Goal: Task Accomplishment & Management: Manage account settings

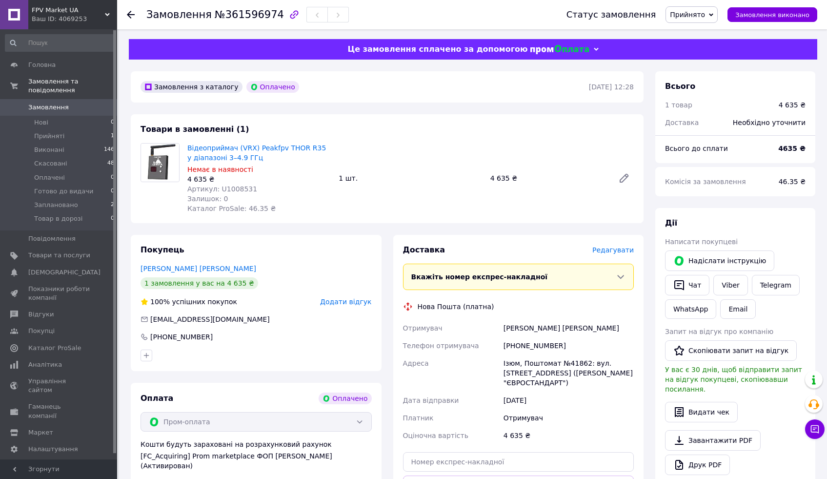
click at [290, 15] on icon "button" at bounding box center [294, 14] width 8 height 8
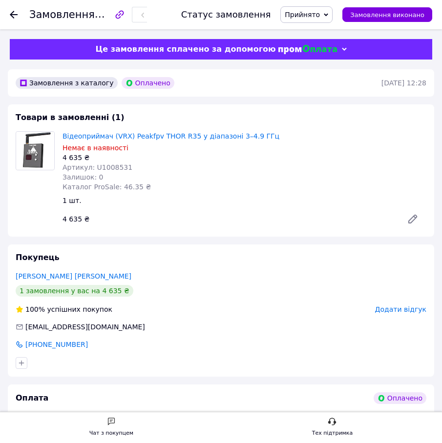
click at [13, 17] on use at bounding box center [14, 15] width 8 height 8
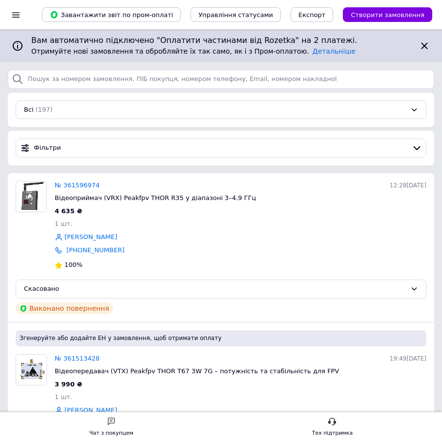
click at [425, 45] on icon at bounding box center [424, 46] width 12 height 12
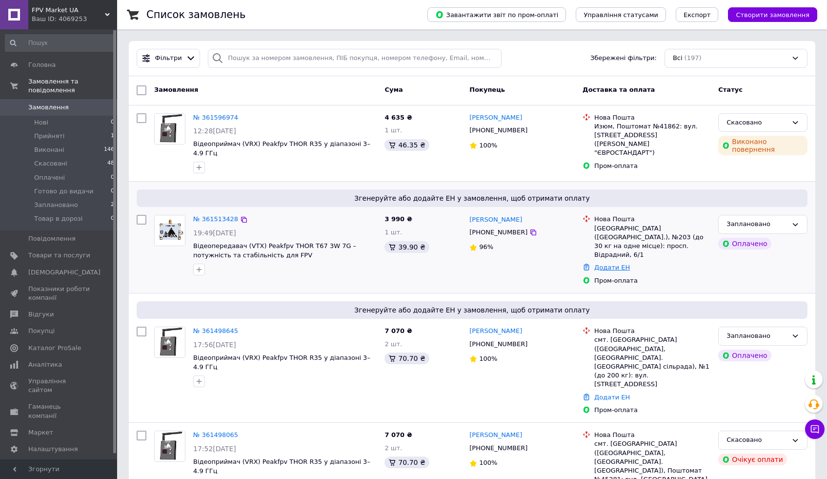
click at [602, 264] on link "Додати ЕН" at bounding box center [612, 267] width 36 height 7
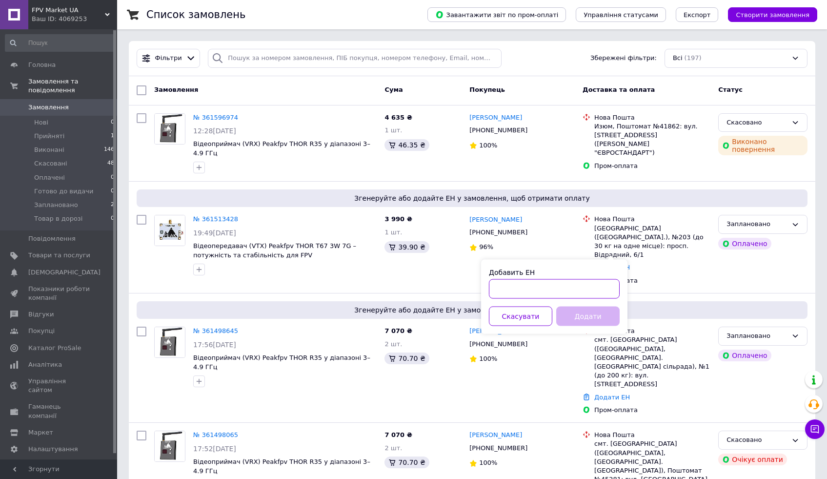
click at [529, 291] on input "Добавить ЕН" at bounding box center [554, 289] width 131 height 20
paste input "20451247135914"
click at [601, 314] on button "Додати" at bounding box center [587, 316] width 63 height 20
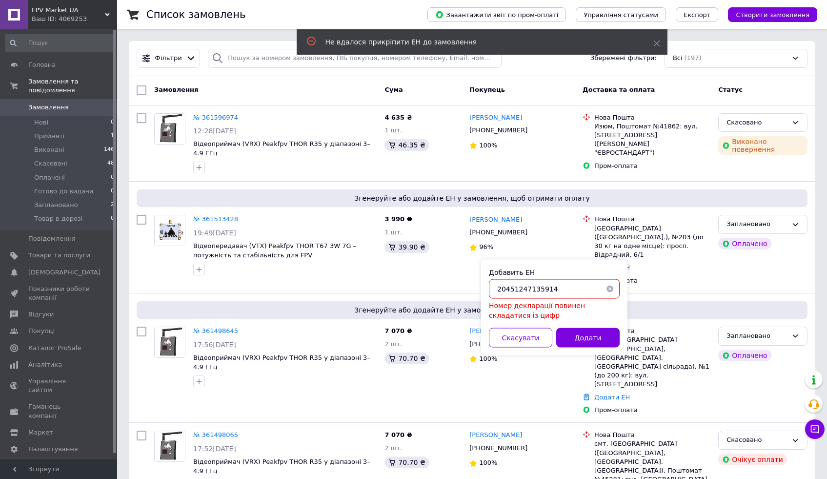
click at [514, 289] on input "20451247135914" at bounding box center [554, 289] width 131 height 20
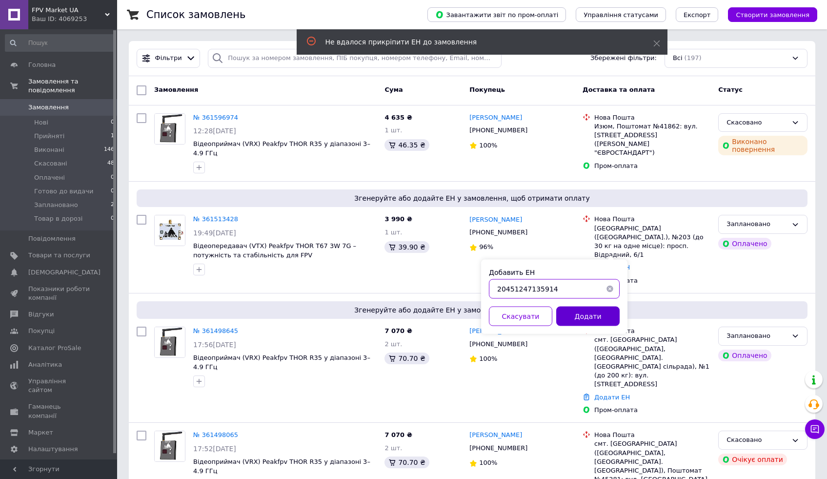
type input "20451247135914"
click at [590, 318] on button "Додати" at bounding box center [587, 316] width 63 height 20
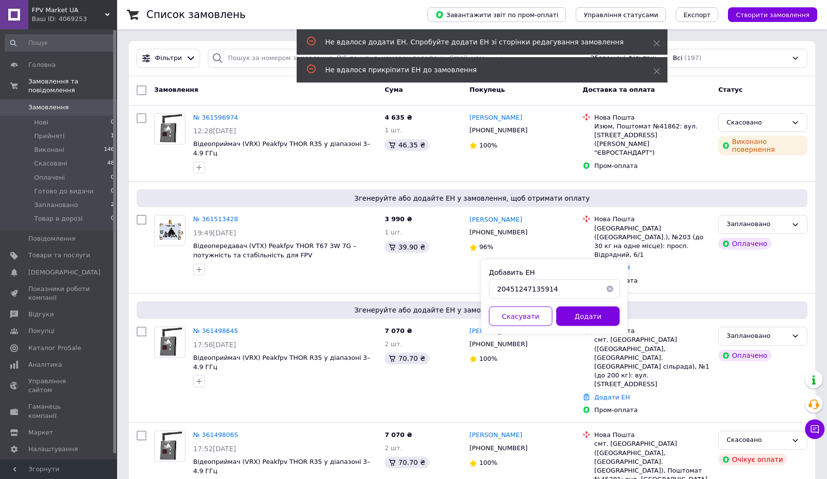
click at [590, 318] on button "Додати" at bounding box center [587, 316] width 63 height 20
click at [228, 220] on link "№ 361513428" at bounding box center [215, 218] width 45 height 7
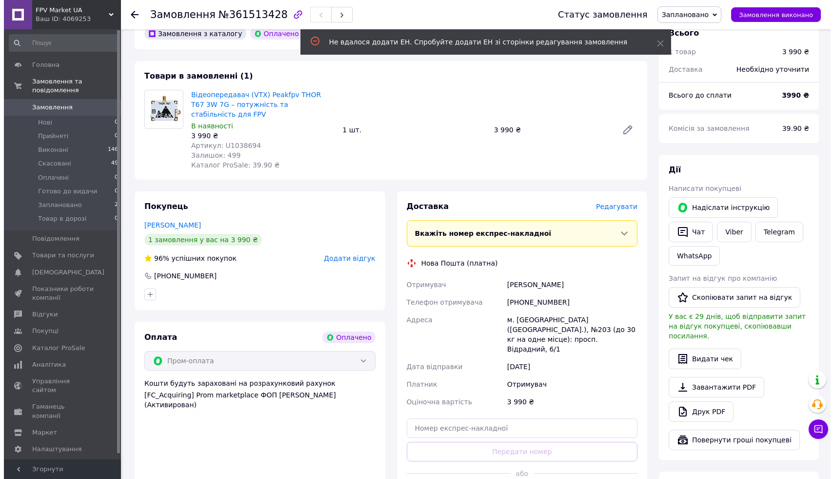
scroll to position [161, 0]
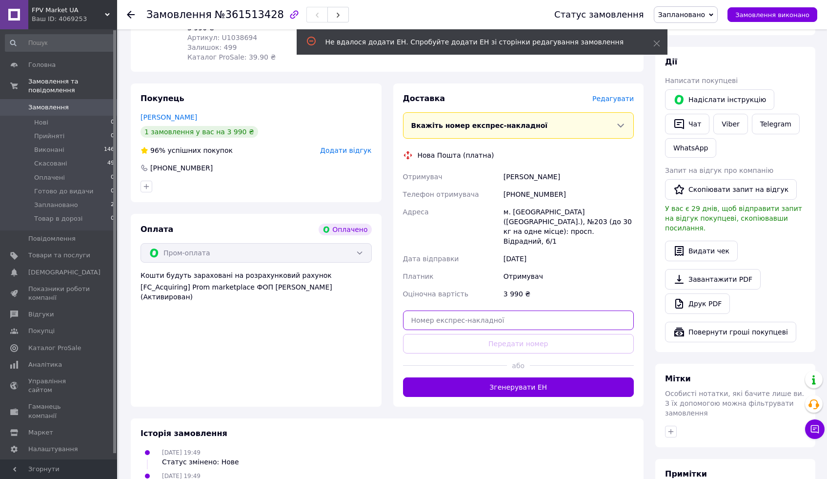
click at [494, 310] on input "text" at bounding box center [518, 320] width 231 height 20
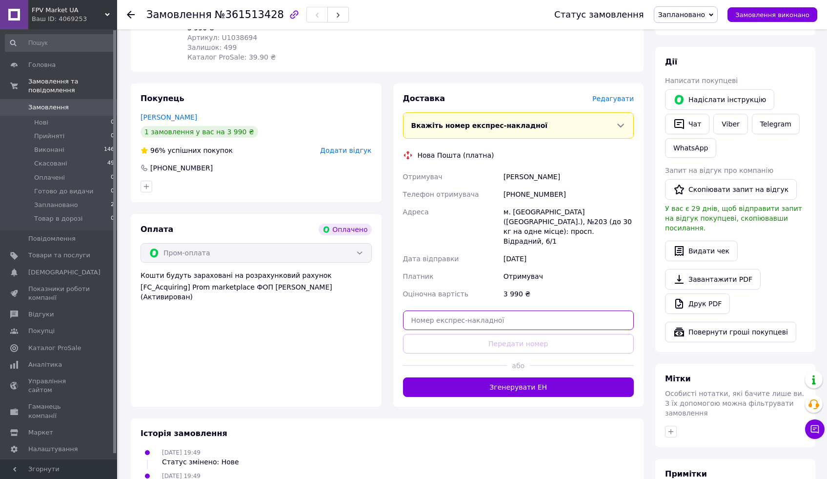
paste input "20451247135914"
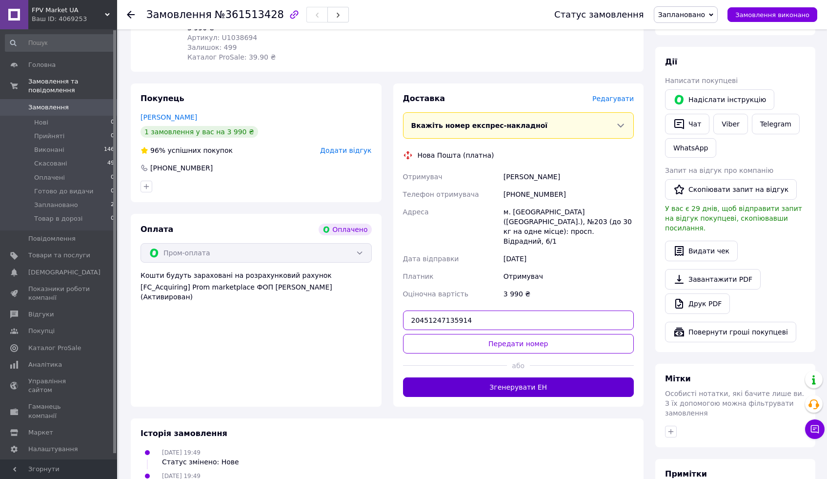
type input "20451247135914"
click at [516, 377] on button "Згенерувати ЕН" at bounding box center [518, 387] width 231 height 20
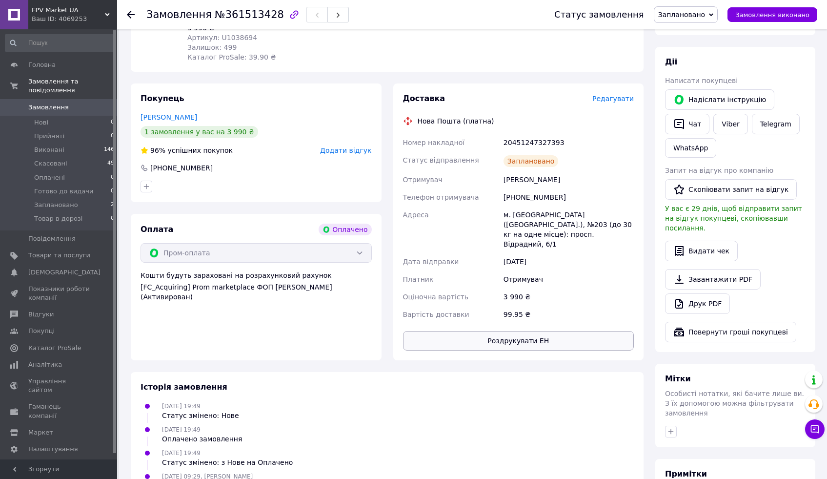
click at [532, 331] on button "Роздрукувати ЕН" at bounding box center [518, 341] width 231 height 20
click at [603, 101] on span "Редагувати" at bounding box center [612, 99] width 41 height 8
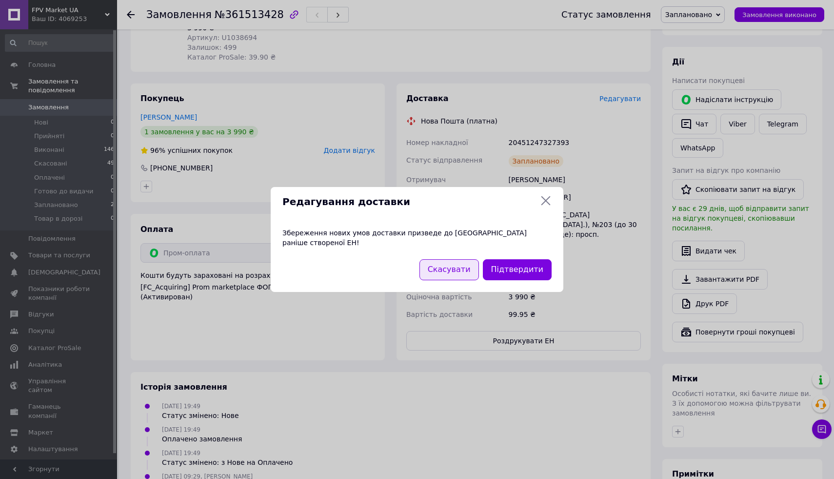
click at [467, 265] on button "Скасувати" at bounding box center [450, 269] width 60 height 21
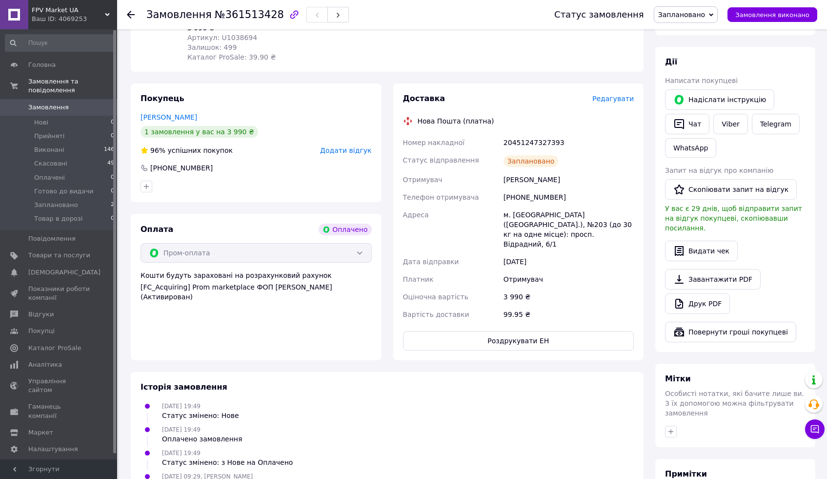
click at [604, 101] on span "Редагувати" at bounding box center [612, 99] width 41 height 8
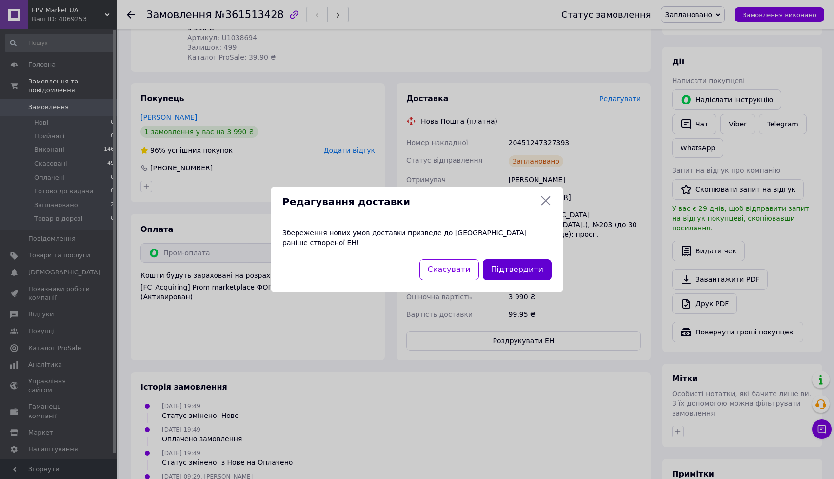
click at [509, 261] on button "Підтвердити" at bounding box center [517, 269] width 69 height 21
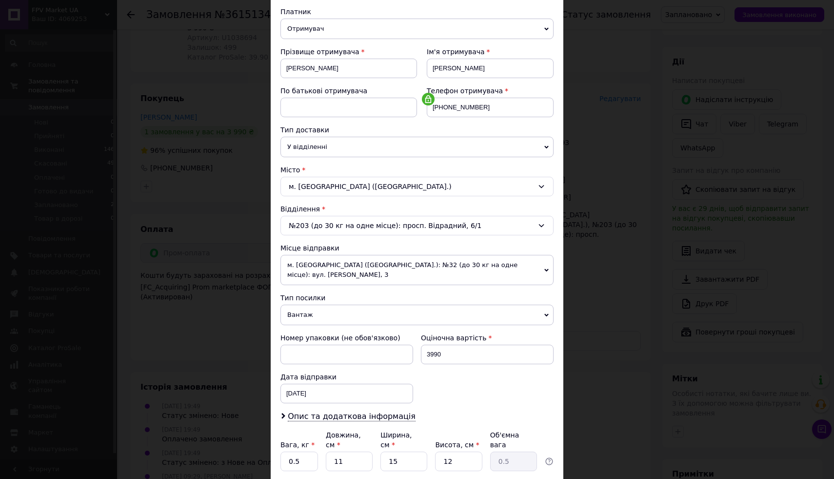
scroll to position [0, 0]
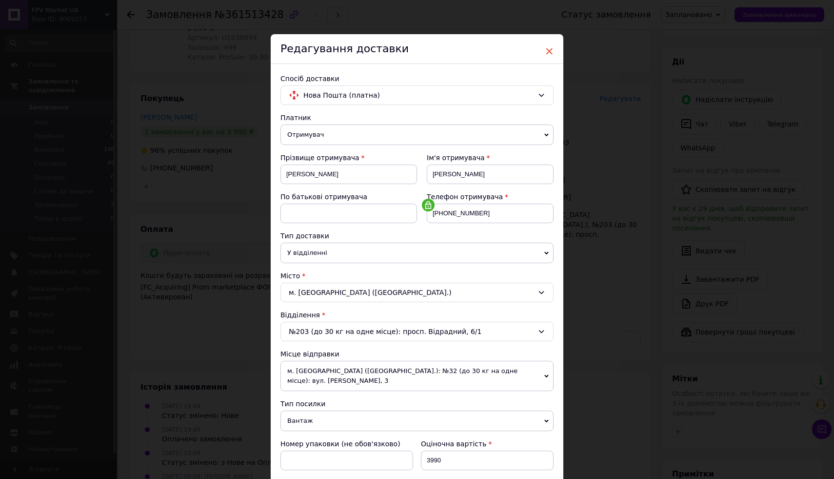
click at [545, 52] on span "×" at bounding box center [549, 51] width 9 height 17
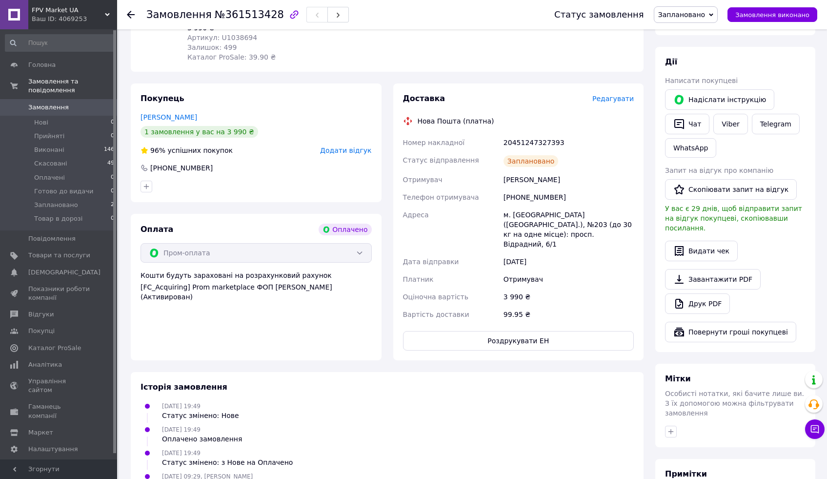
click at [608, 98] on span "Редагувати" at bounding box center [612, 99] width 41 height 8
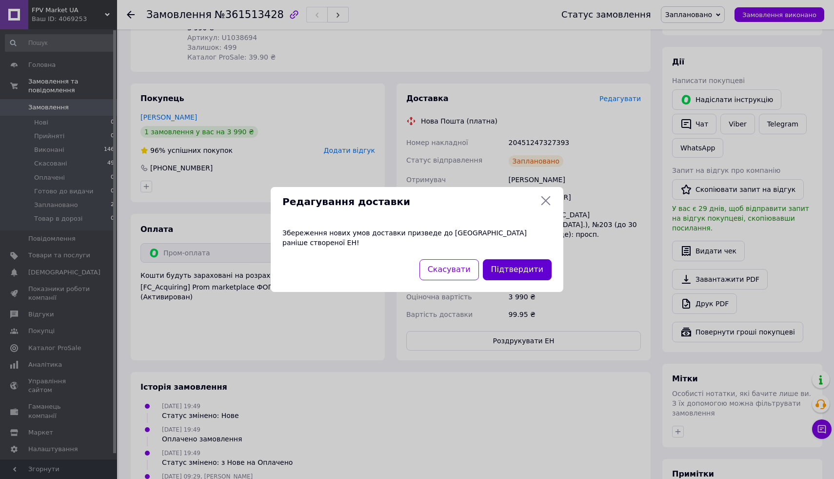
click at [510, 267] on button "Підтвердити" at bounding box center [517, 269] width 69 height 21
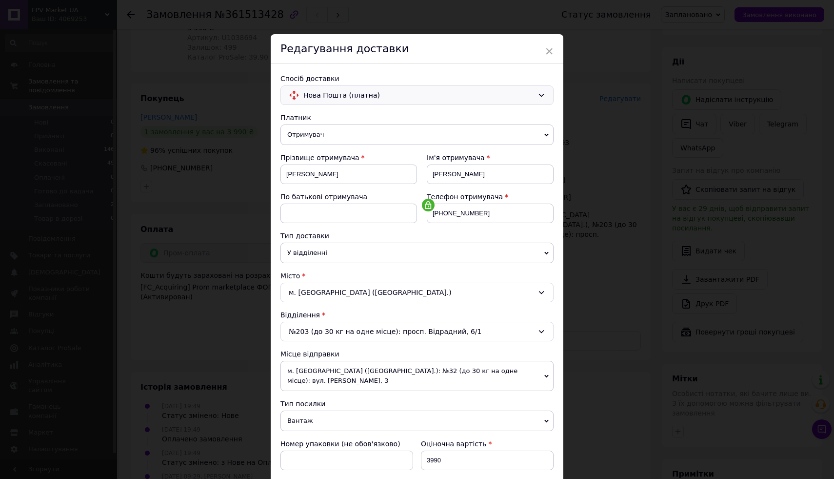
click at [477, 98] on span "Нова Пошта (платна)" at bounding box center [419, 95] width 230 height 11
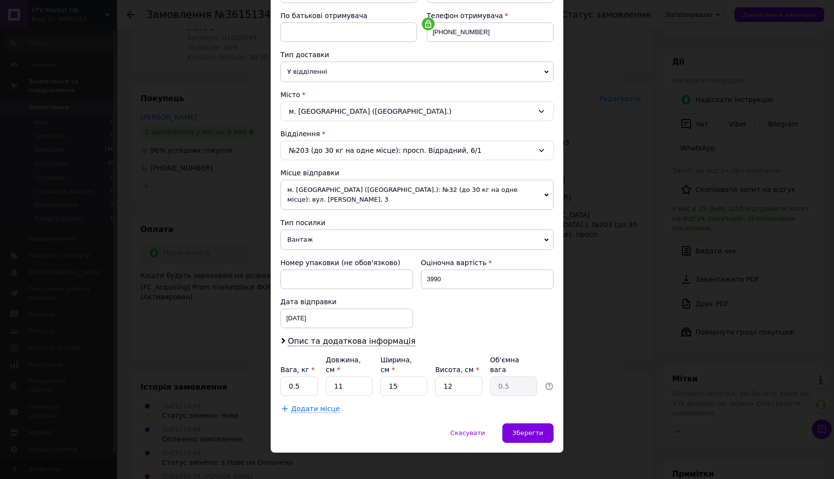
scroll to position [189, 0]
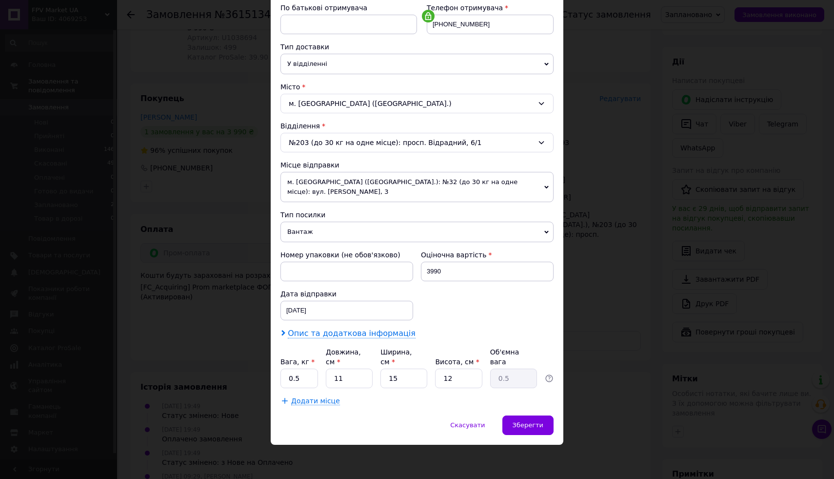
click at [371, 335] on span "Опис та додаткова інформація" at bounding box center [352, 333] width 128 height 10
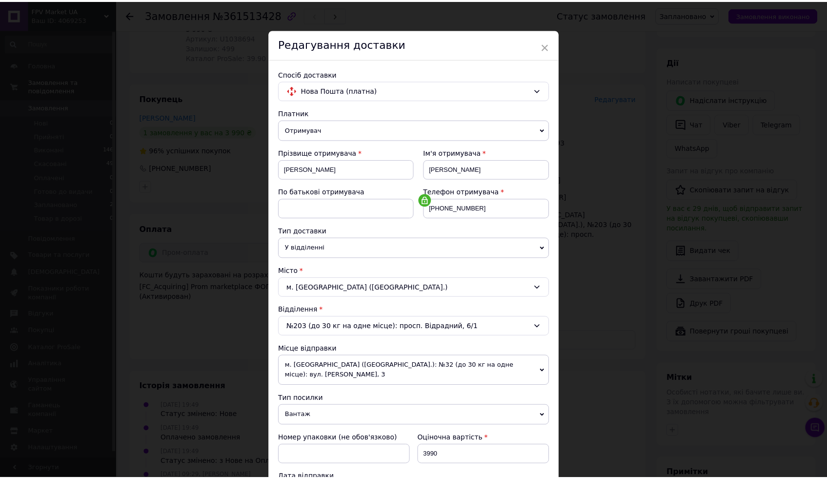
scroll to position [0, 0]
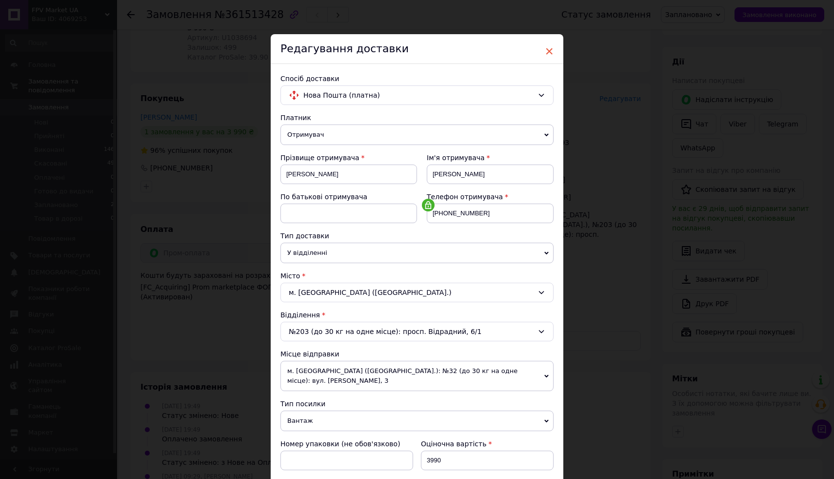
click at [550, 54] on span "×" at bounding box center [549, 51] width 9 height 17
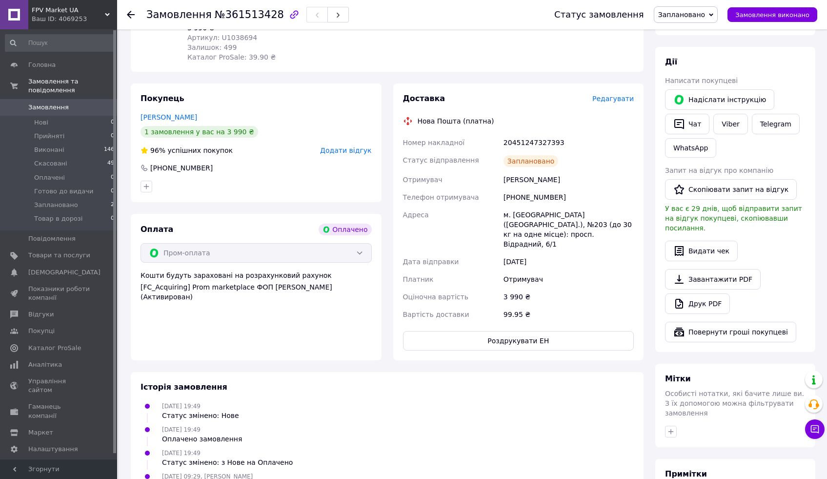
scroll to position [90, 0]
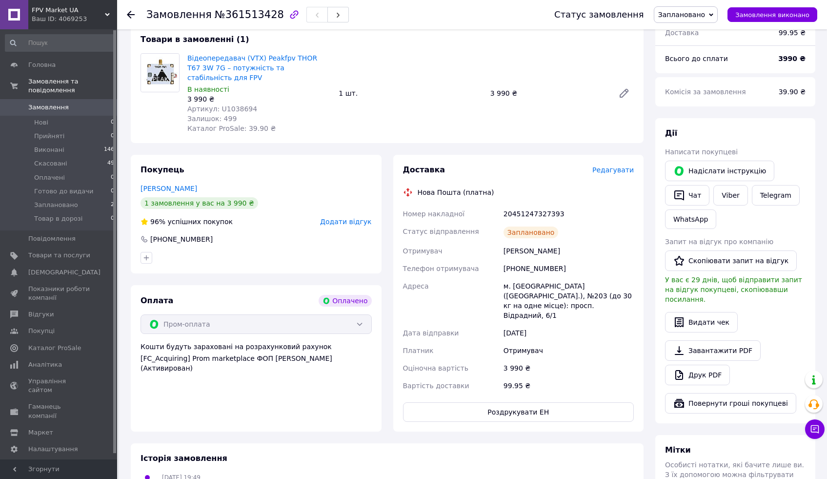
click at [288, 15] on icon "button" at bounding box center [294, 15] width 12 height 12
click at [815, 400] on use at bounding box center [814, 404] width 11 height 10
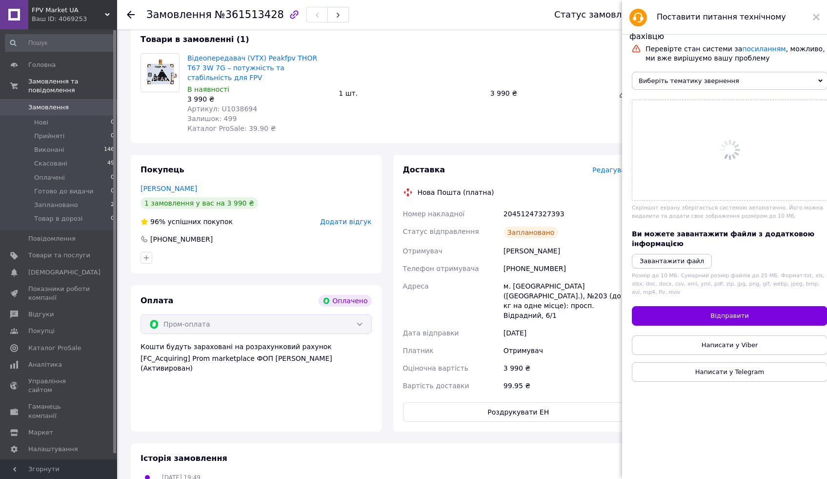
scroll to position [0, 0]
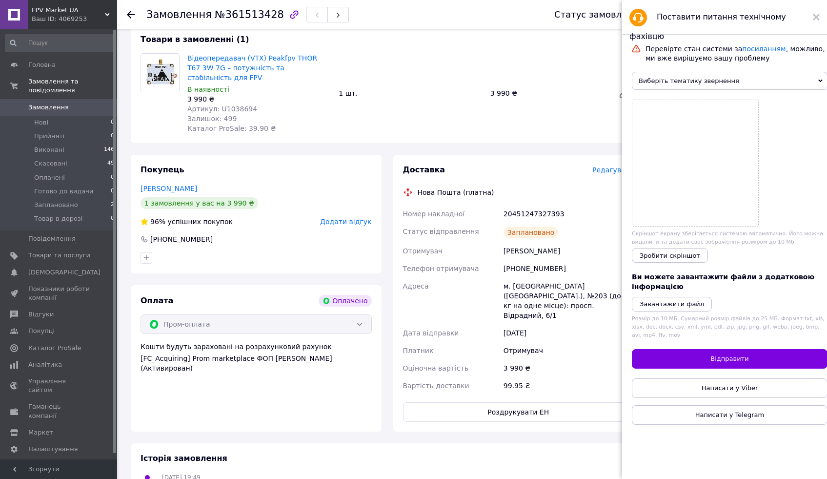
click at [682, 80] on span "Виберіть тематику звернення" at bounding box center [730, 81] width 196 height 18
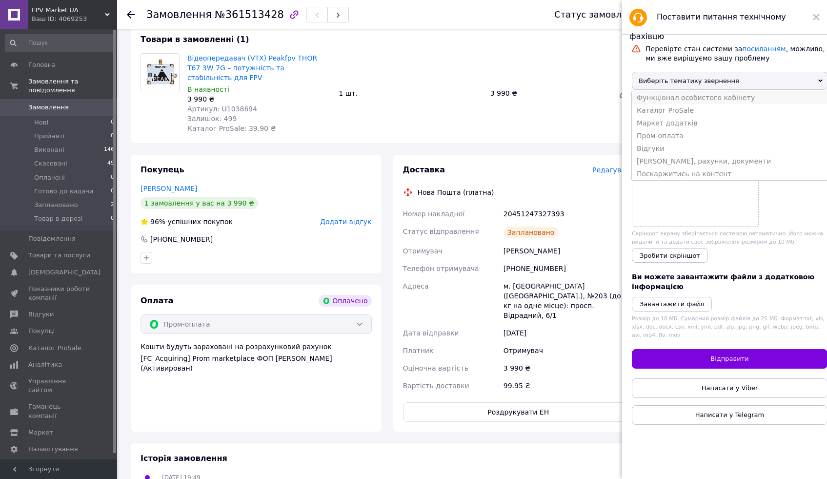
click at [681, 98] on li "Функціонал особистого кабінету" at bounding box center [730, 97] width 196 height 13
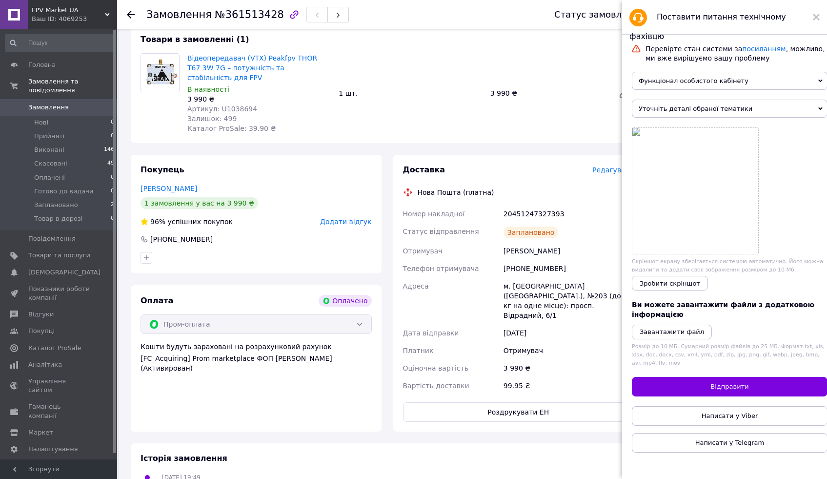
click at [683, 106] on span "Уточніть деталі обраної тематики" at bounding box center [730, 109] width 196 height 18
click at [679, 82] on span "Функціонал особистого кабінету" at bounding box center [730, 81] width 196 height 18
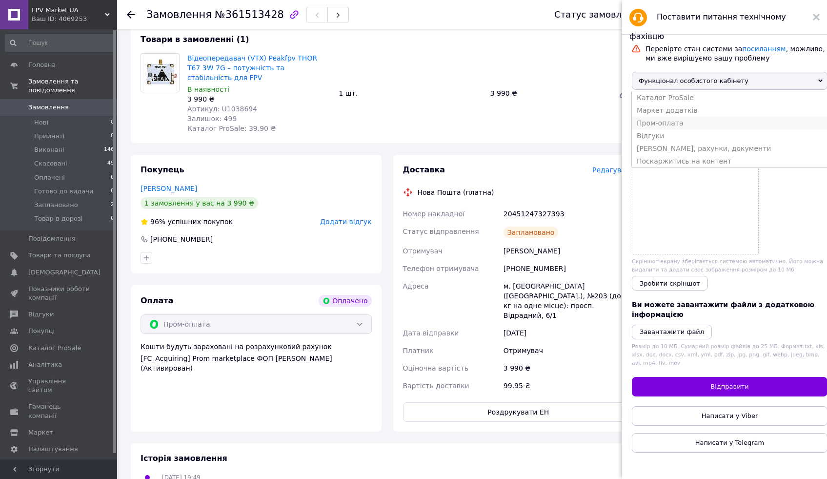
click at [676, 126] on li "Пром-оплата" at bounding box center [730, 123] width 196 height 13
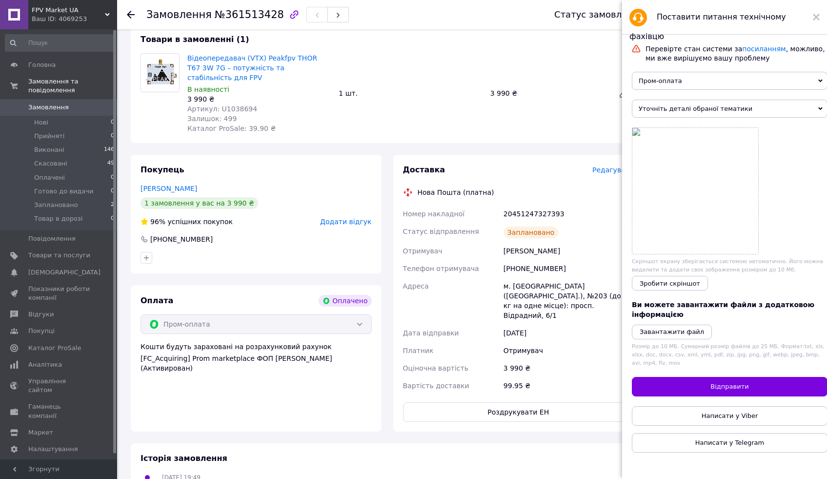
click at [673, 109] on span "Уточніть деталі обраної тематики" at bounding box center [730, 109] width 196 height 18
click at [678, 86] on span "Пром-оплата" at bounding box center [730, 81] width 196 height 18
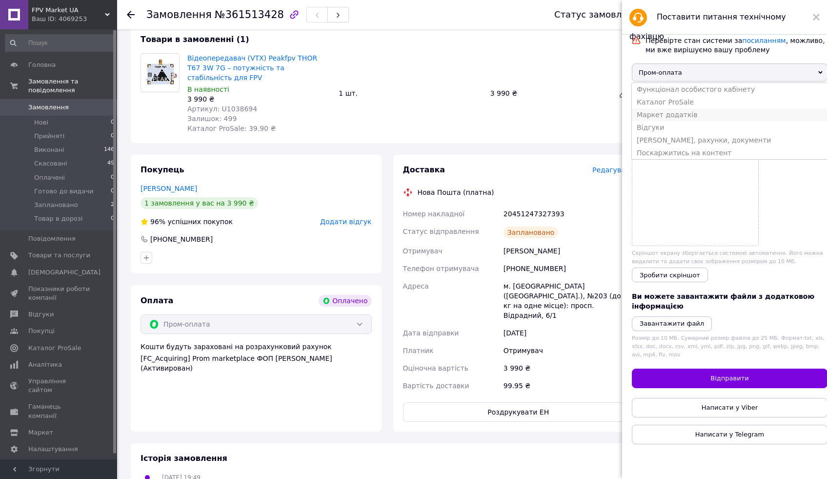
scroll to position [8, 0]
click at [683, 90] on li "Функціонал особистого кабінету" at bounding box center [730, 89] width 196 height 13
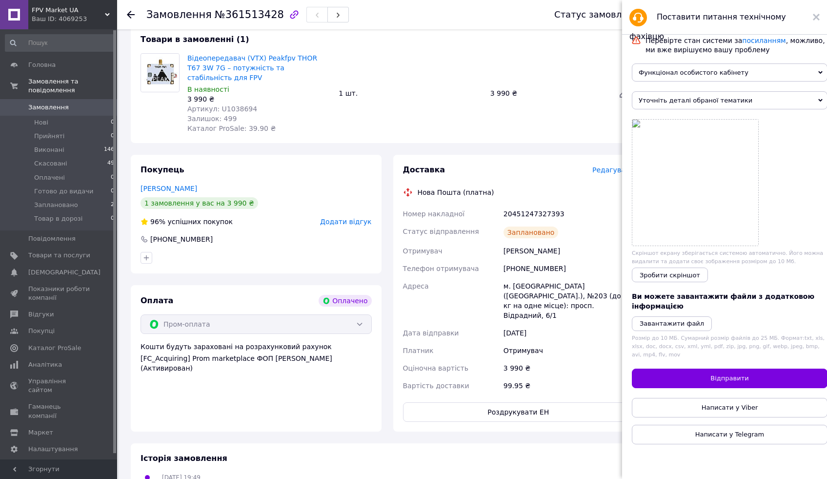
click at [679, 101] on span "Уточніть деталі обраної тематики" at bounding box center [730, 100] width 196 height 18
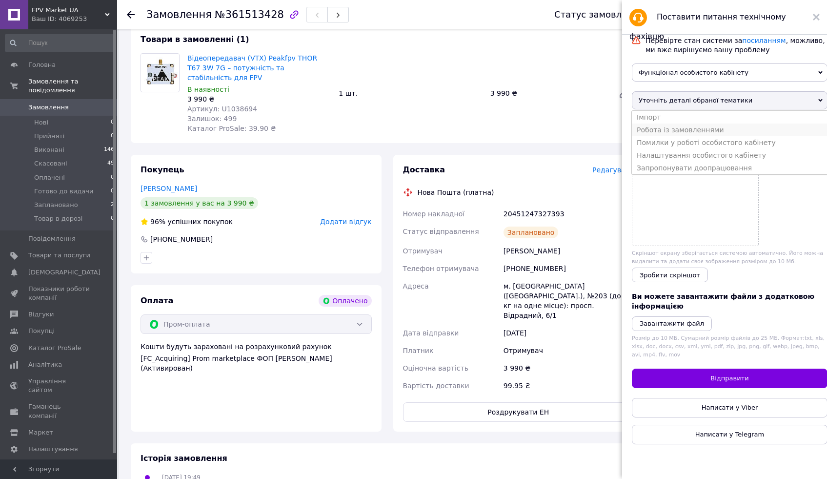
click at [682, 128] on li "Робота із замовленнями" at bounding box center [730, 129] width 196 height 13
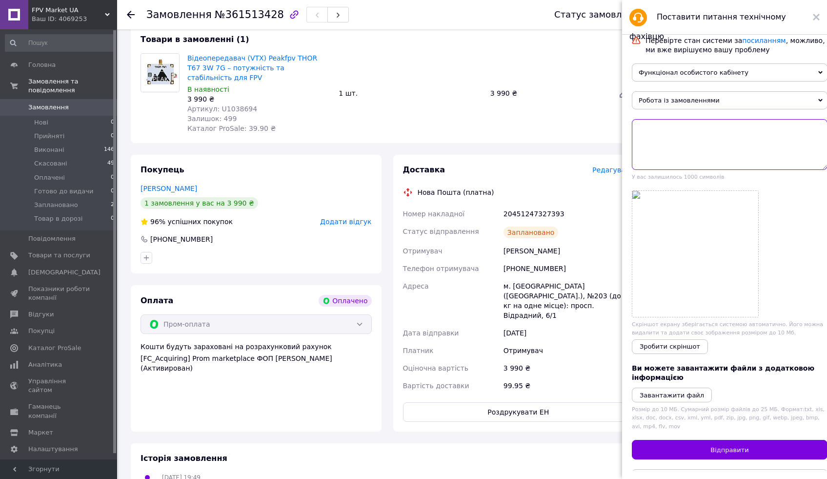
click at [688, 136] on textarea at bounding box center [730, 144] width 196 height 51
drag, startPoint x: 208, startPoint y: 17, endPoint x: 263, endPoint y: 22, distance: 54.9
click at [263, 22] on div "Замовлення №361513428" at bounding box center [247, 14] width 203 height 17
copy span "№361513428"
click at [675, 167] on textarea at bounding box center [730, 144] width 196 height 51
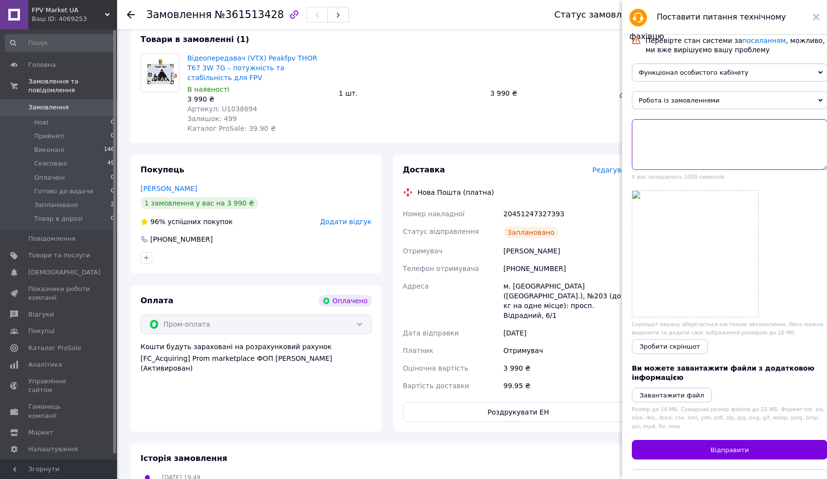
paste textarea "№361513428"
paste textarea "20451247135914"
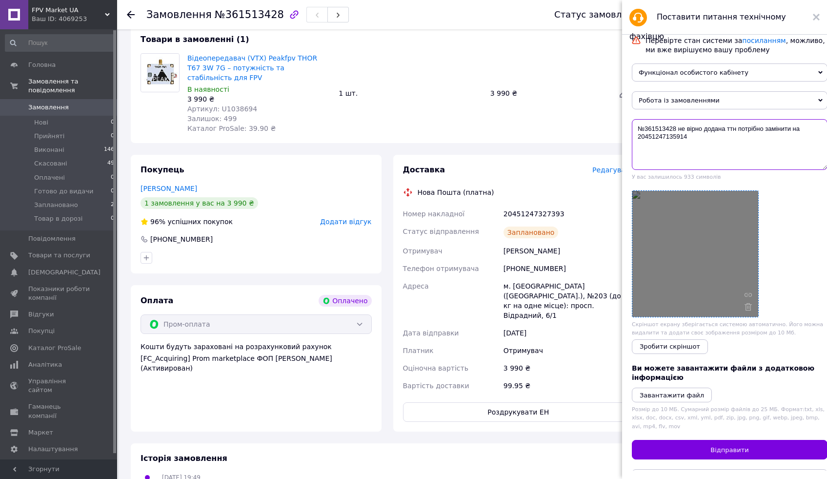
type textarea "№361513428 не вірно додана ттн потрібно замінити на 20451247135914"
click at [708, 254] on div at bounding box center [695, 254] width 126 height 126
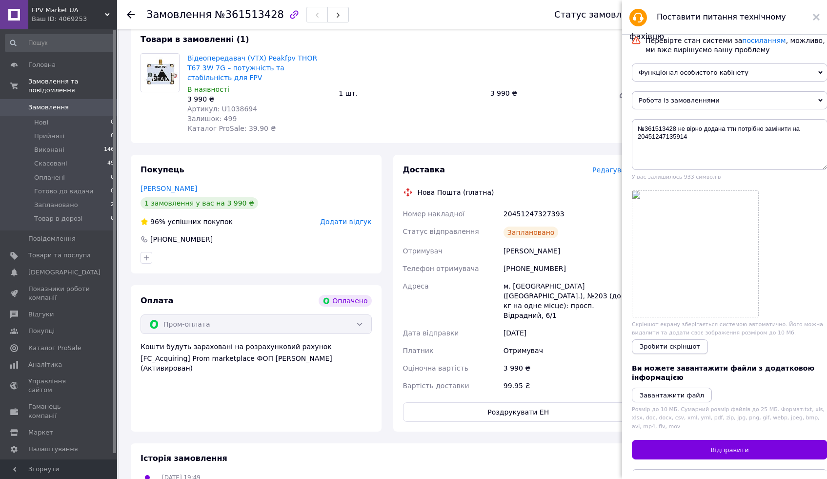
click at [687, 347] on span "Зробити скріншот" at bounding box center [670, 346] width 61 height 7
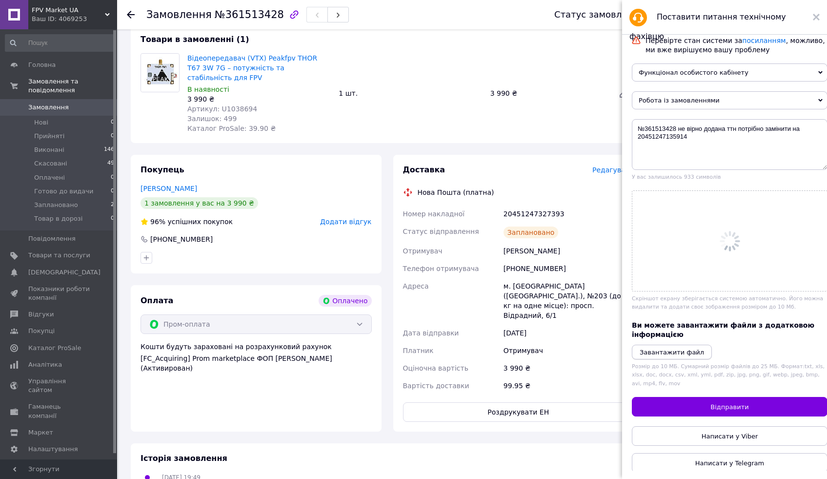
scroll to position [0, 0]
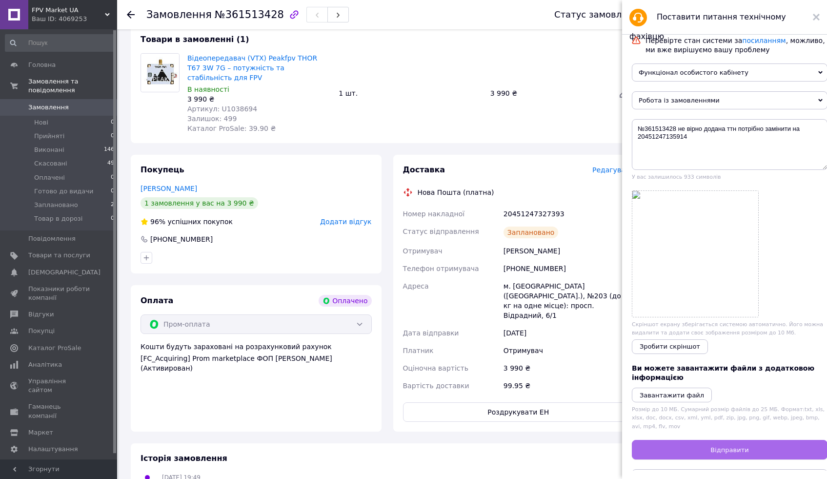
click at [743, 454] on button "Відправити" at bounding box center [730, 450] width 196 height 20
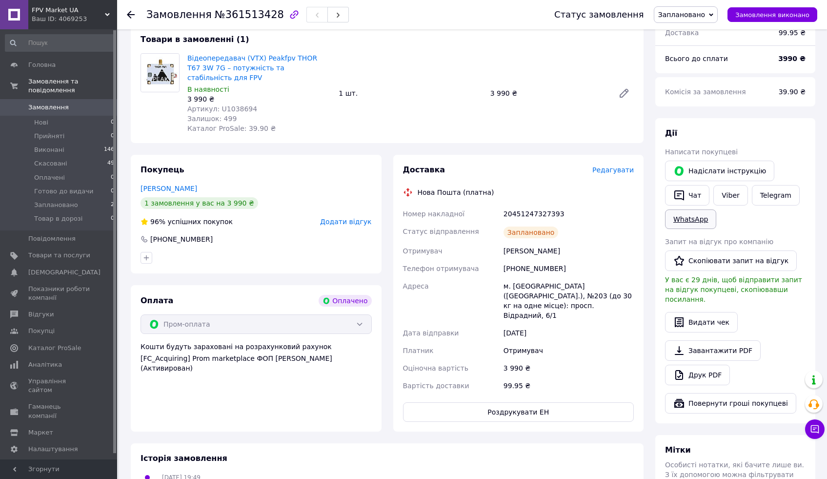
click at [685, 221] on link "WhatsApp" at bounding box center [690, 219] width 51 height 20
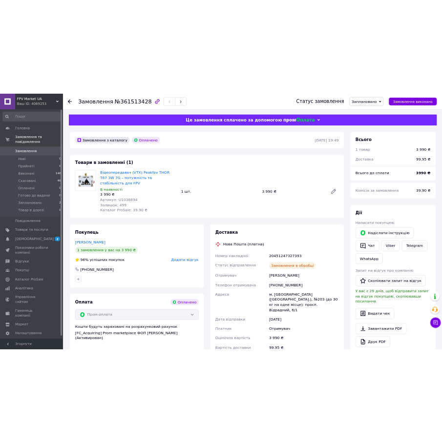
scroll to position [90, 0]
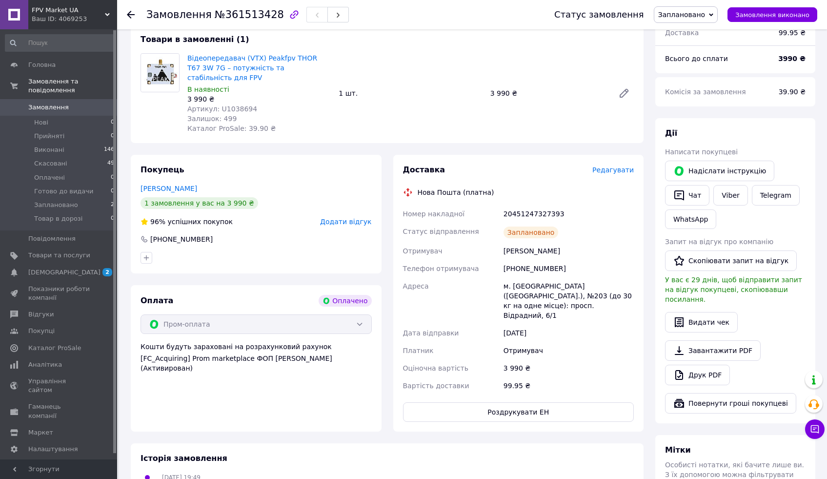
click at [288, 14] on icon "button" at bounding box center [294, 15] width 12 height 12
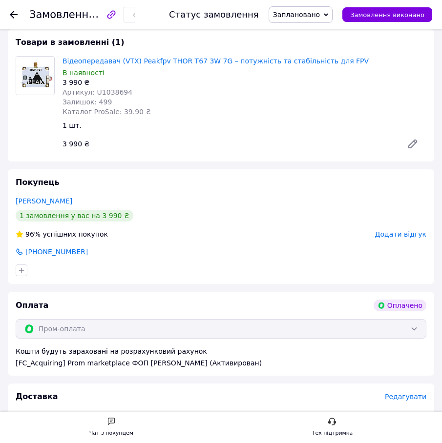
scroll to position [73, 0]
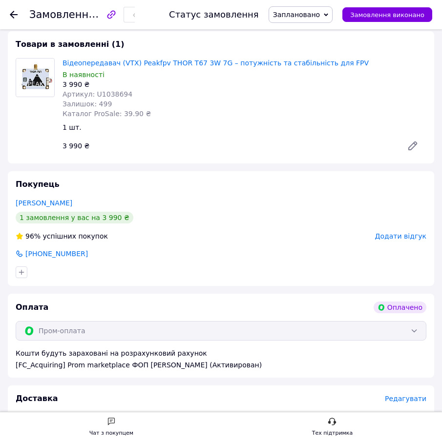
click at [12, 16] on use at bounding box center [14, 15] width 8 height 8
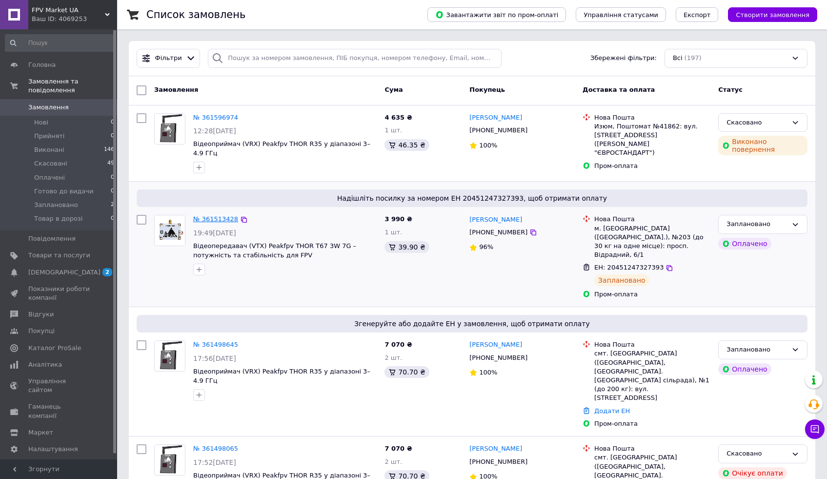
click at [223, 218] on link "№ 361513428" at bounding box center [215, 218] width 45 height 7
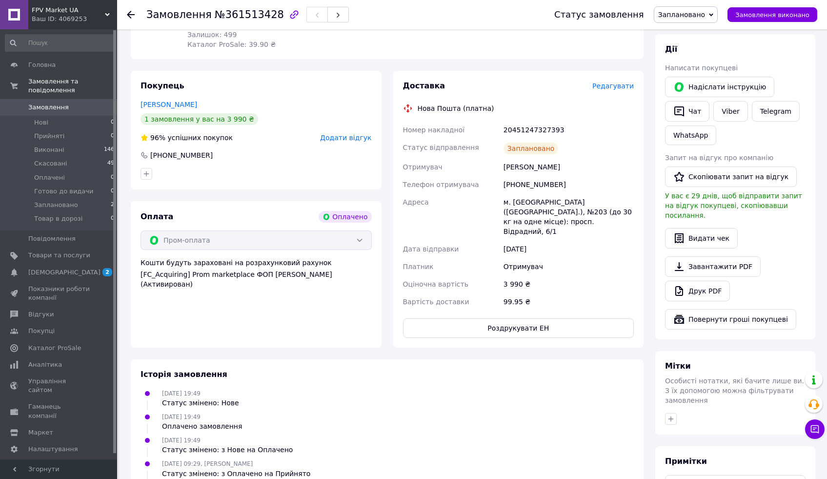
scroll to position [173, 0]
click at [442, 131] on span "Номер накладної" at bounding box center [434, 130] width 62 height 8
click at [815, 382] on link at bounding box center [814, 379] width 18 height 18
click at [611, 88] on span "Редагувати" at bounding box center [612, 86] width 41 height 8
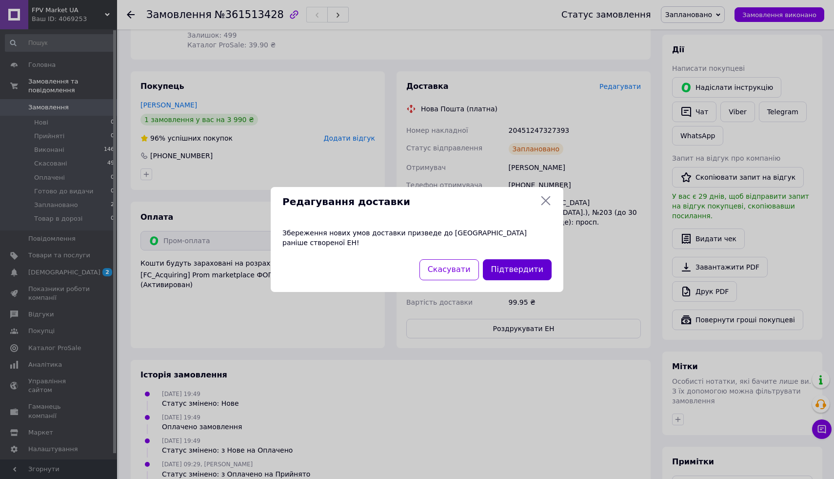
click at [509, 264] on button "Підтвердити" at bounding box center [517, 269] width 69 height 21
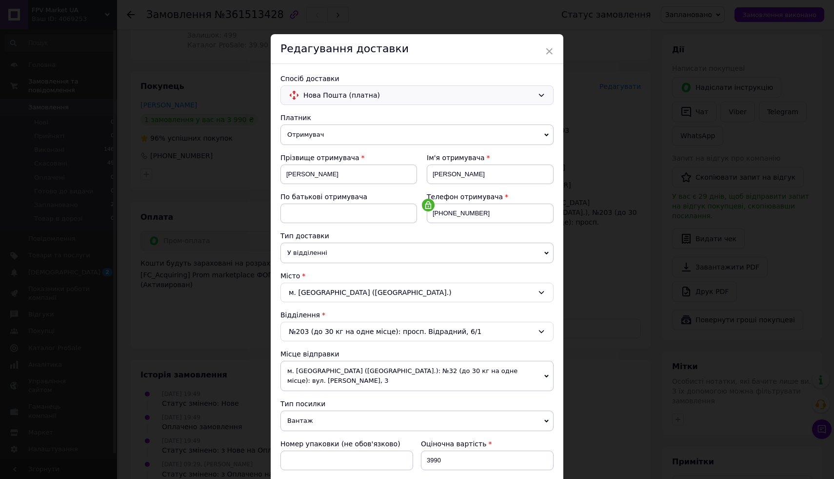
click at [432, 94] on span "Нова Пошта (платна)" at bounding box center [419, 95] width 230 height 11
click at [367, 117] on span "Нова Пошта (платна)" at bounding box center [425, 116] width 242 height 10
click at [549, 52] on span "×" at bounding box center [549, 51] width 9 height 17
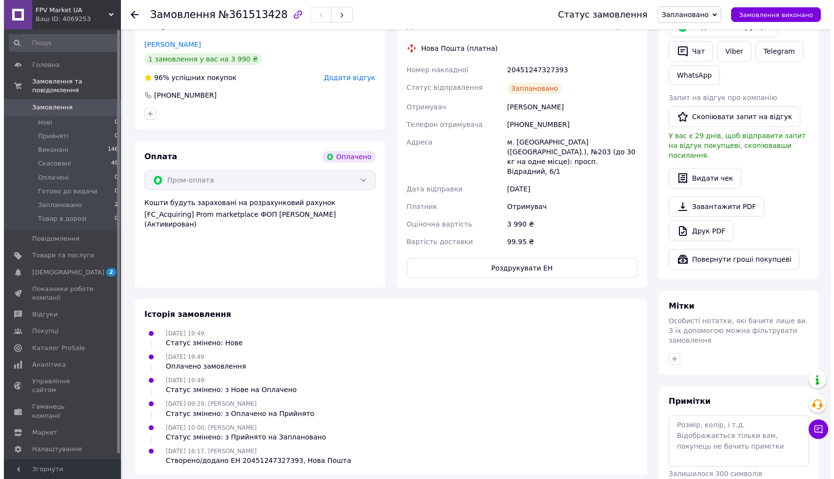
scroll to position [106, 0]
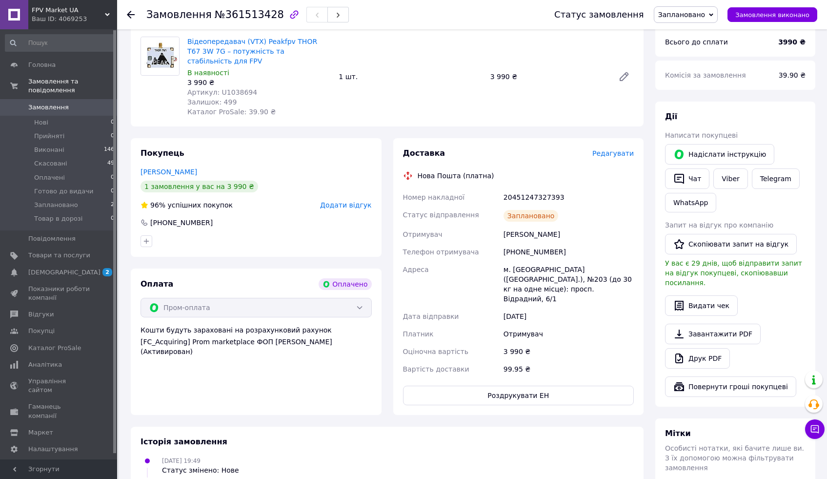
click at [613, 155] on span "Редагувати" at bounding box center [612, 153] width 41 height 8
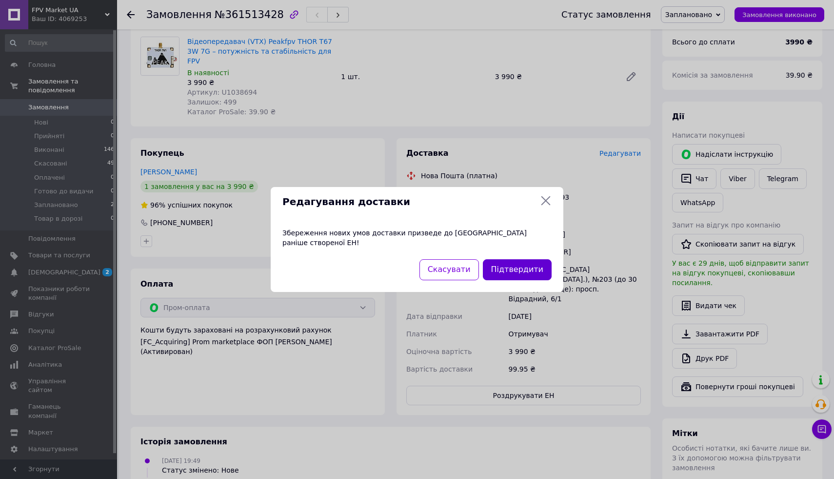
click at [516, 260] on button "Підтвердити" at bounding box center [517, 269] width 69 height 21
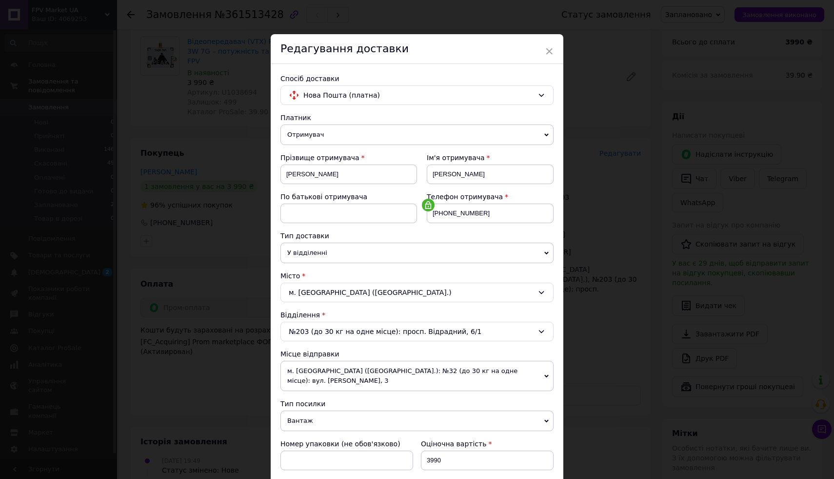
click at [424, 251] on span "У відділенні" at bounding box center [417, 253] width 273 height 20
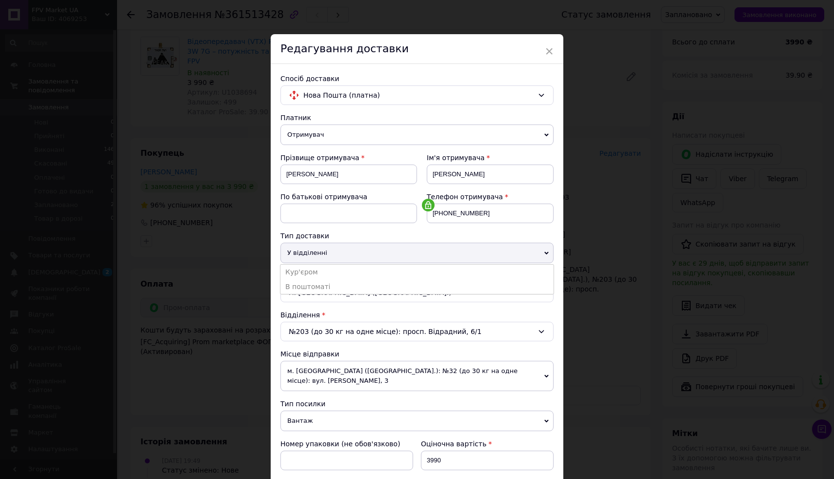
click at [362, 234] on div "Тип доставки" at bounding box center [417, 236] width 273 height 10
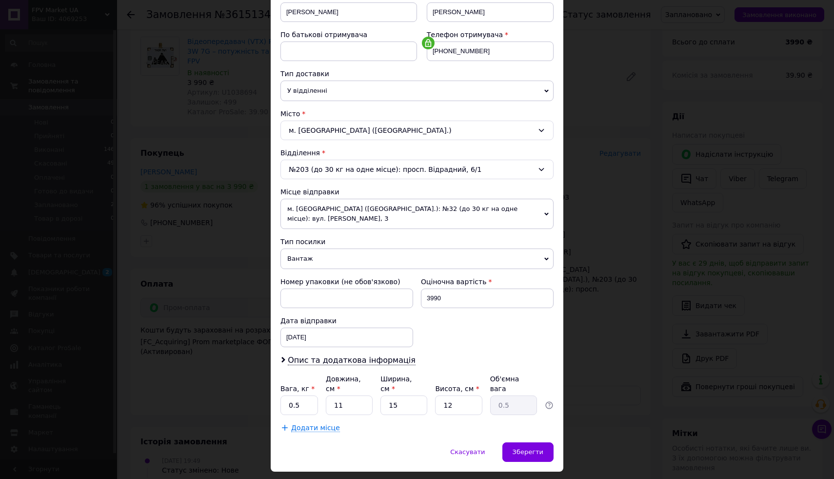
scroll to position [164, 0]
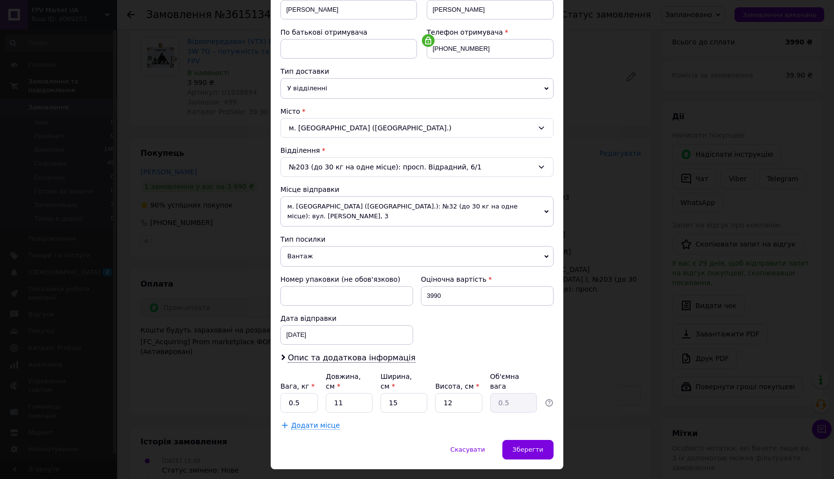
click at [507, 172] on div "№203 (до 30 кг на одне місце): просп. Відрадний, 6/1" at bounding box center [417, 167] width 273 height 20
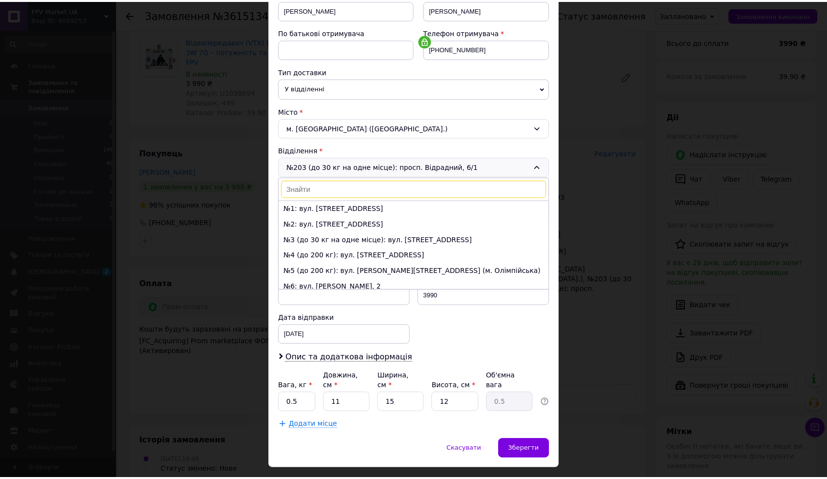
scroll to position [3175, 0]
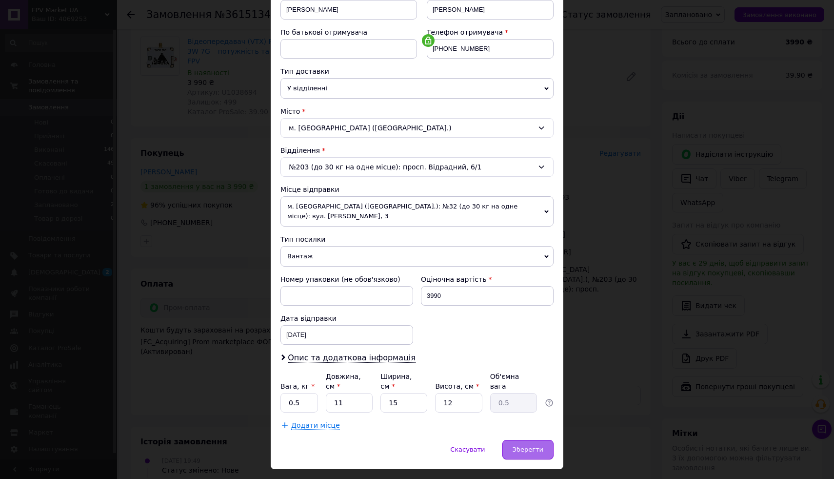
click at [523, 445] on div "Зберегти" at bounding box center [528, 450] width 51 height 20
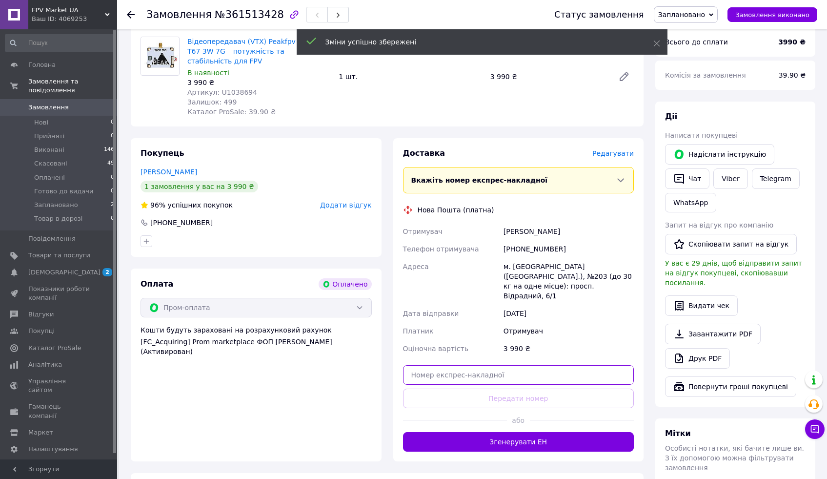
click at [528, 365] on input "text" at bounding box center [518, 375] width 231 height 20
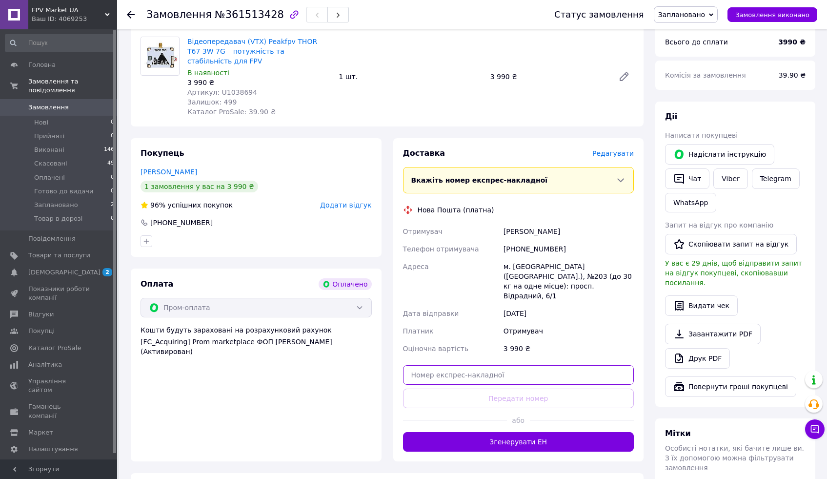
paste input "20451247135914"
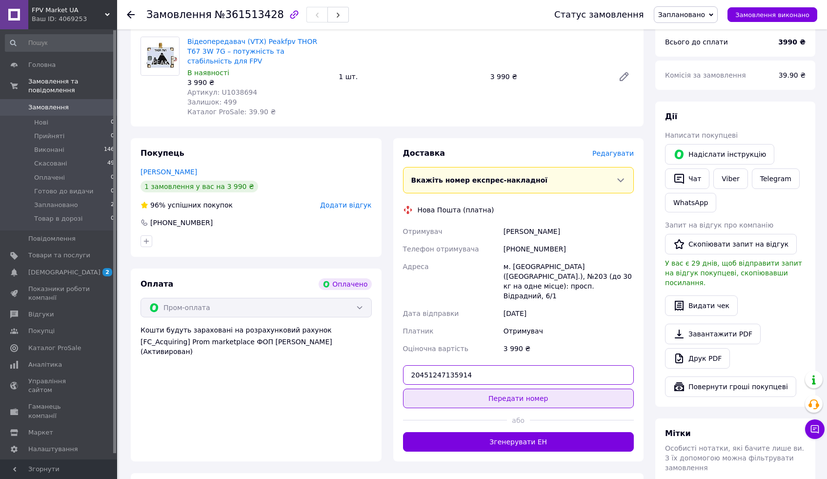
type input "20451247135914"
click at [492, 388] on button "Передати номер" at bounding box center [518, 398] width 231 height 20
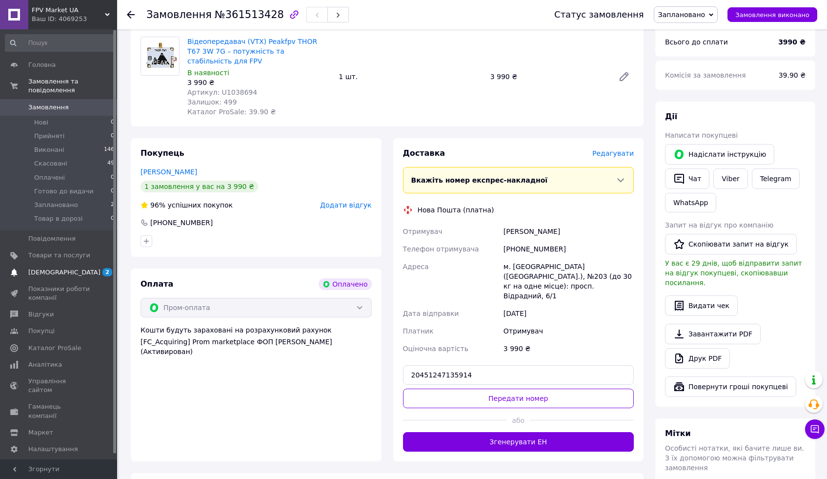
click at [74, 266] on link "Сповіщення 2 0" at bounding box center [60, 272] width 120 height 17
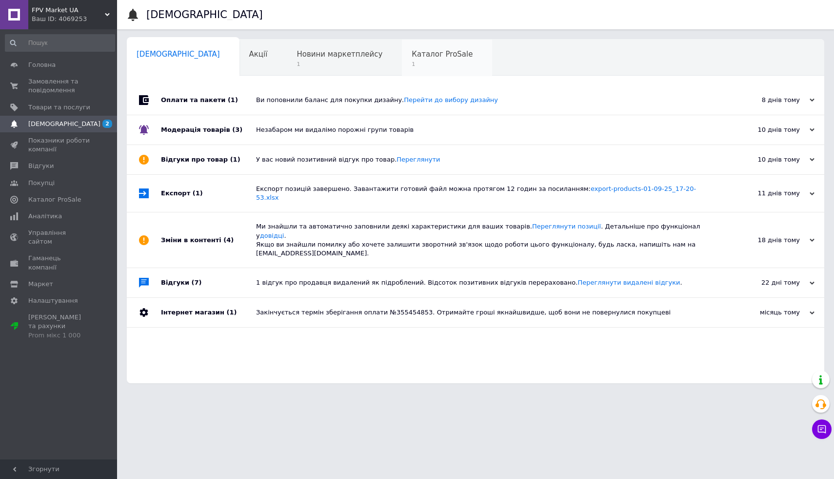
click at [402, 48] on div "Каталог ProSale 1" at bounding box center [447, 58] width 90 height 37
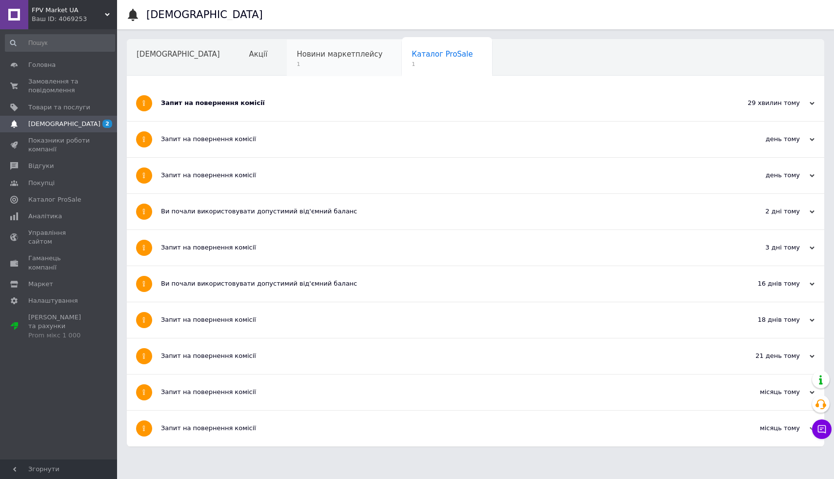
click at [297, 61] on span "1" at bounding box center [340, 64] width 86 height 7
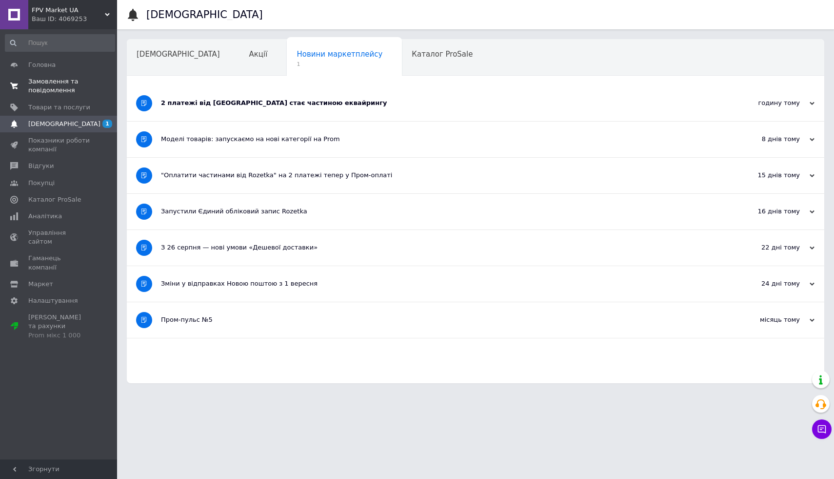
click at [63, 80] on span "Замовлення та повідомлення" at bounding box center [59, 86] width 62 height 18
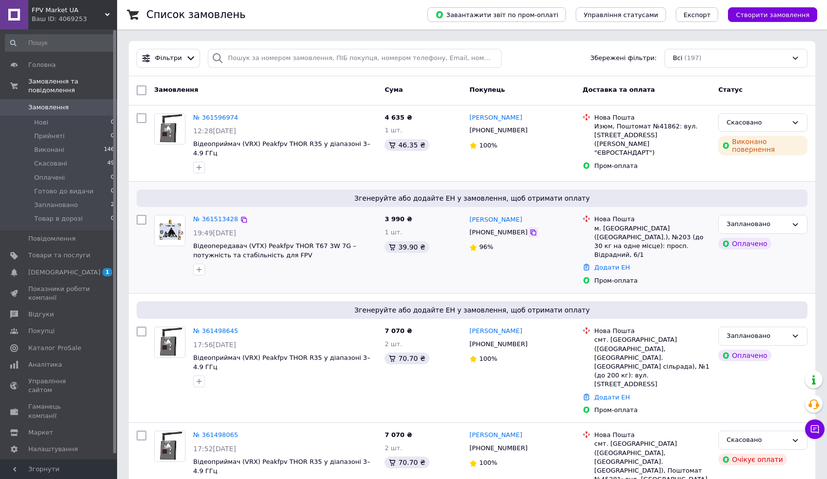
click at [530, 234] on icon at bounding box center [533, 232] width 6 height 6
click at [78, 152] on li "Виконані 146" at bounding box center [60, 150] width 120 height 14
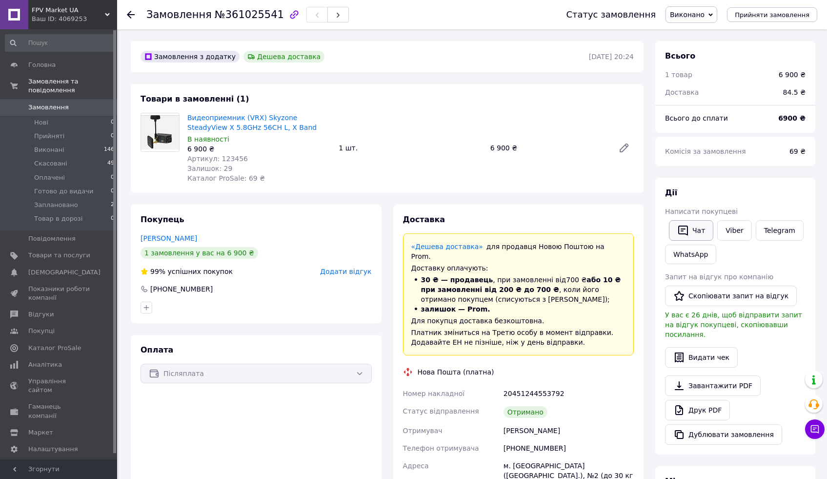
click at [683, 230] on icon "button" at bounding box center [683, 230] width 10 height 10
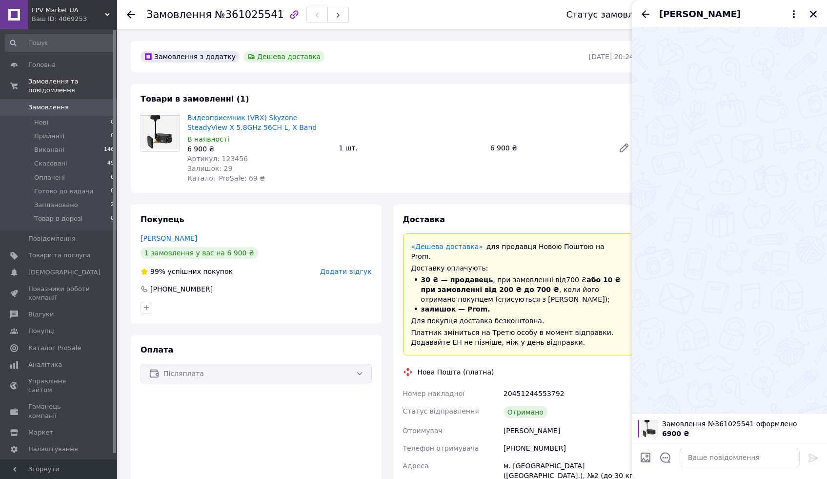
click at [813, 12] on icon "Закрити" at bounding box center [813, 14] width 9 height 9
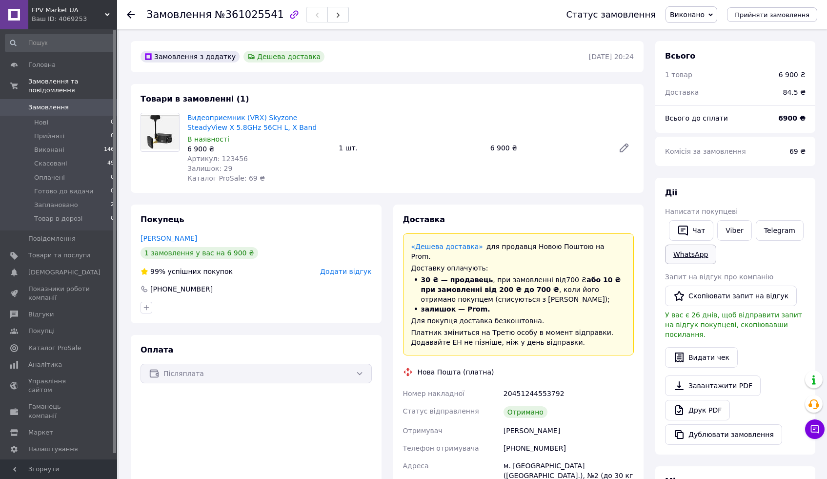
click at [690, 254] on link "WhatsApp" at bounding box center [690, 254] width 51 height 20
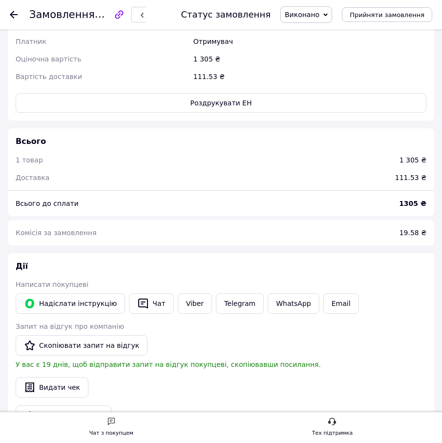
scroll to position [765, 0]
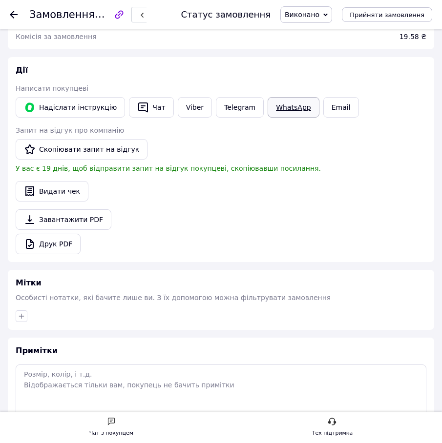
click at [286, 105] on link "WhatsApp" at bounding box center [292, 107] width 51 height 20
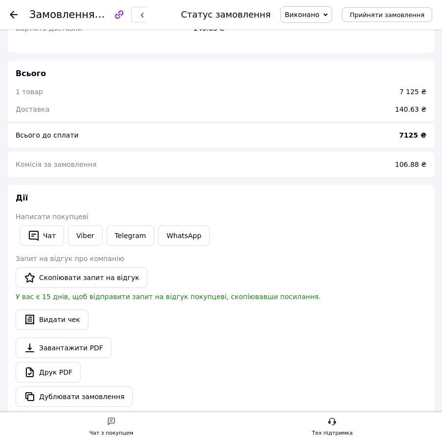
scroll to position [555, 0]
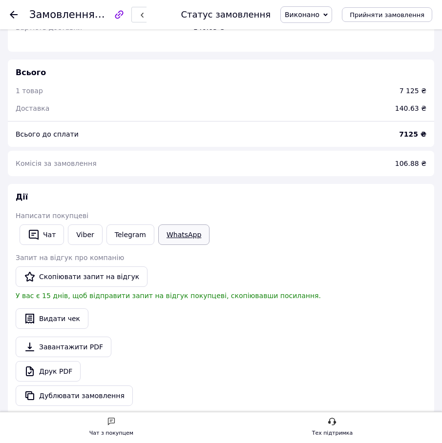
click at [181, 234] on link "WhatsApp" at bounding box center [183, 234] width 51 height 20
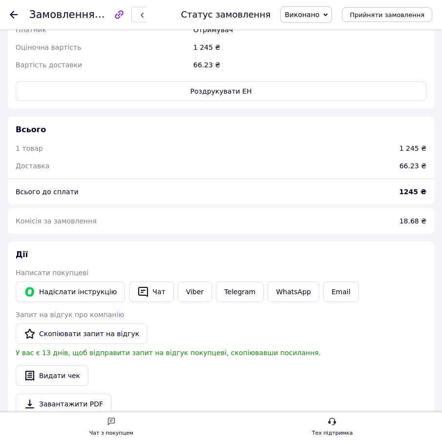
scroll to position [591, 0]
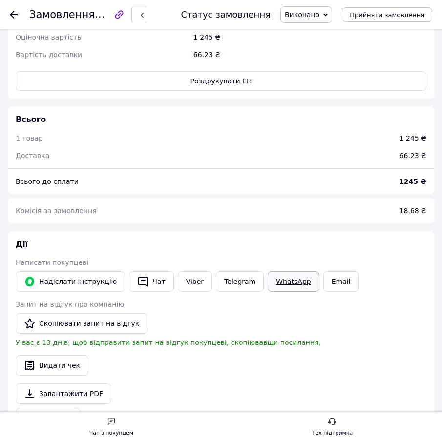
click at [288, 291] on link "WhatsApp" at bounding box center [292, 281] width 51 height 20
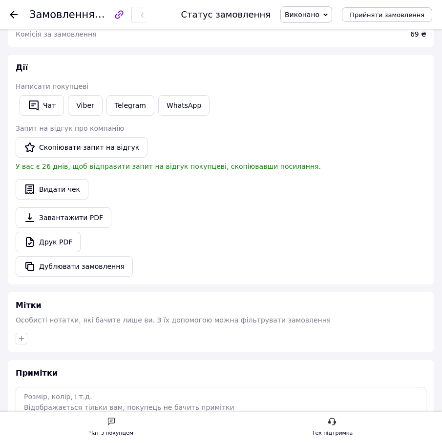
scroll to position [908, 0]
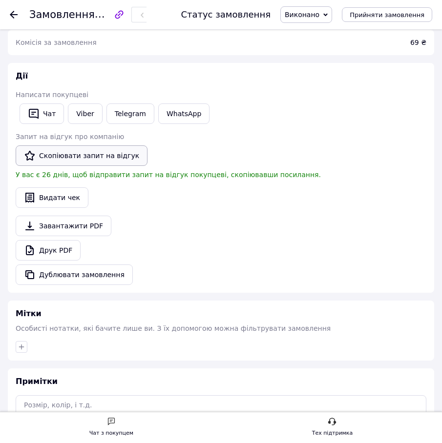
click at [104, 155] on button "Скопіювати запит на відгук" at bounding box center [82, 155] width 132 height 20
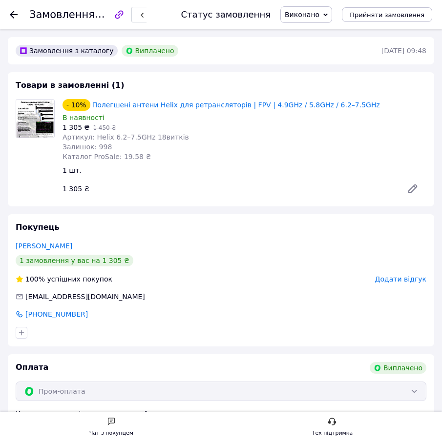
scroll to position [765, 0]
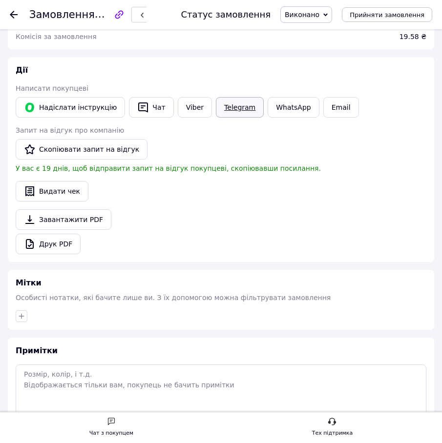
click at [236, 107] on link "Telegram" at bounding box center [240, 107] width 48 height 20
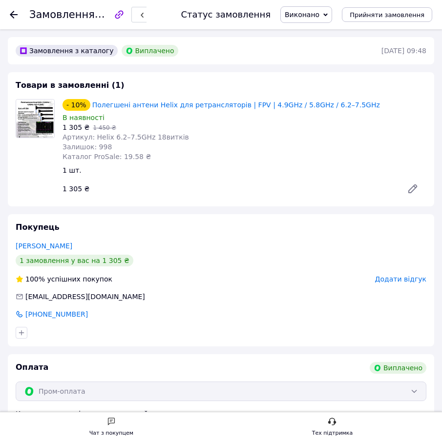
scroll to position [765, 0]
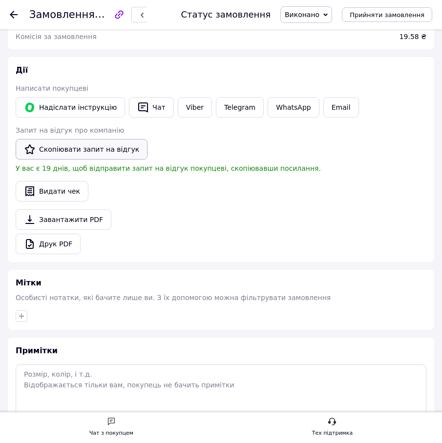
click at [85, 152] on button "Скопіювати запит на відгук" at bounding box center [82, 149] width 132 height 20
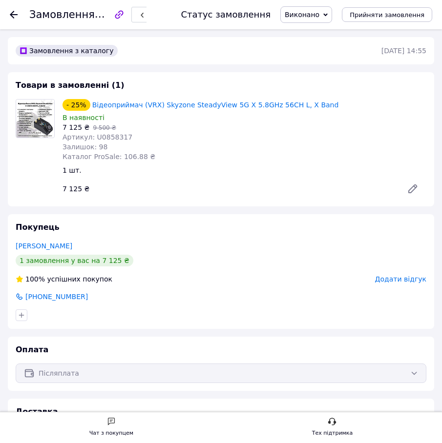
scroll to position [634, 0]
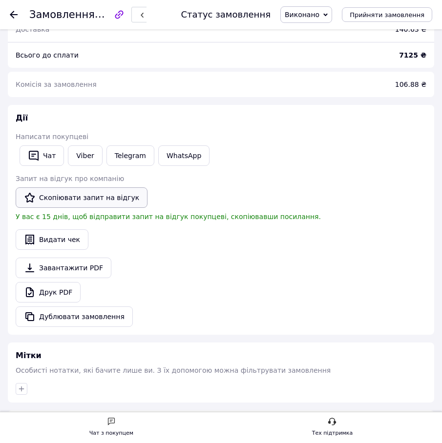
click at [84, 193] on button "Скопіювати запит на відгук" at bounding box center [82, 197] width 132 height 20
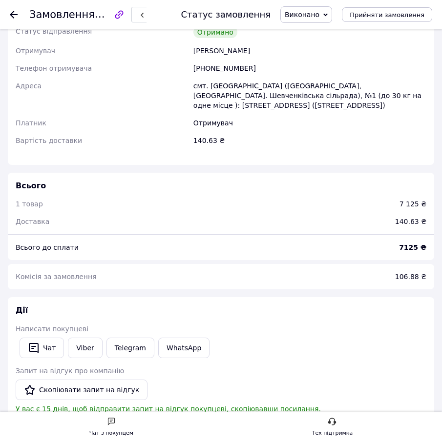
scroll to position [584, 0]
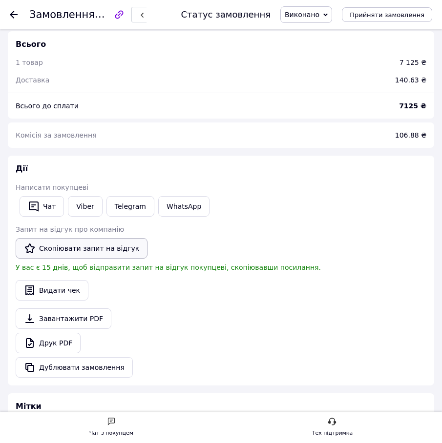
click at [86, 246] on button "Скопіювати запит на відгук" at bounding box center [82, 248] width 132 height 20
click at [12, 16] on use at bounding box center [14, 15] width 8 height 8
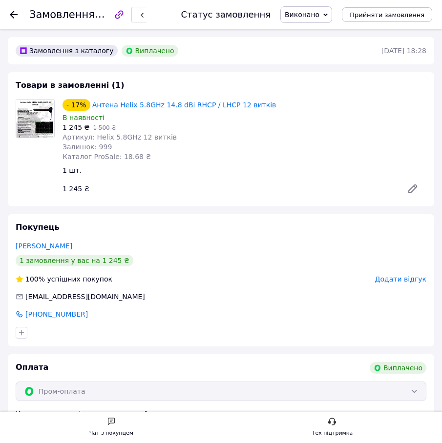
scroll to position [591, 0]
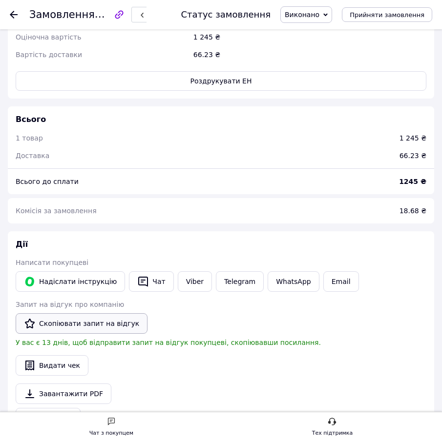
click at [101, 334] on button "Скопіювати запит на відгук" at bounding box center [82, 323] width 132 height 20
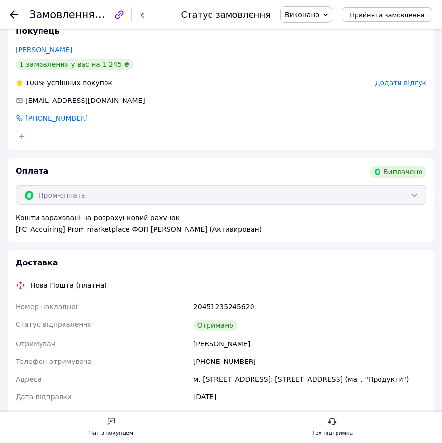
scroll to position [0, 0]
